Goal: Task Accomplishment & Management: Manage account settings

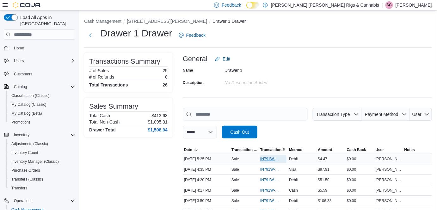
click at [271, 158] on span "IN791W-33409" at bounding box center [270, 158] width 20 height 5
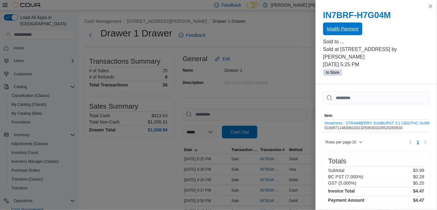
click at [340, 28] on span "Modify Payment" at bounding box center [343, 29] width 32 height 6
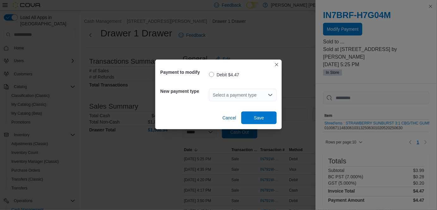
click at [246, 95] on div "Select a payment type" at bounding box center [243, 94] width 68 height 13
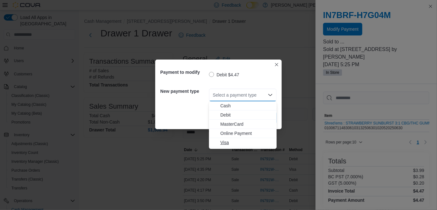
click at [222, 143] on span "Visa" at bounding box center [246, 142] width 52 height 6
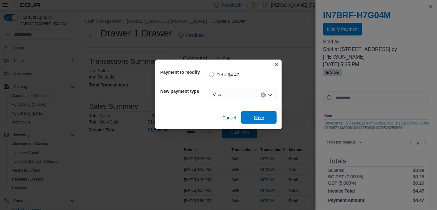
click at [269, 118] on span "Save" at bounding box center [259, 117] width 28 height 13
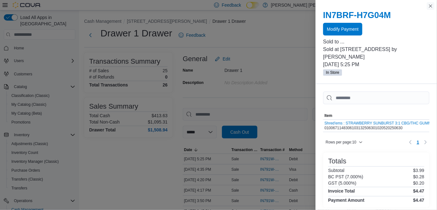
click at [429, 6] on button "Close this dialog" at bounding box center [431, 6] width 8 height 8
